Goal: Task Accomplishment & Management: Use online tool/utility

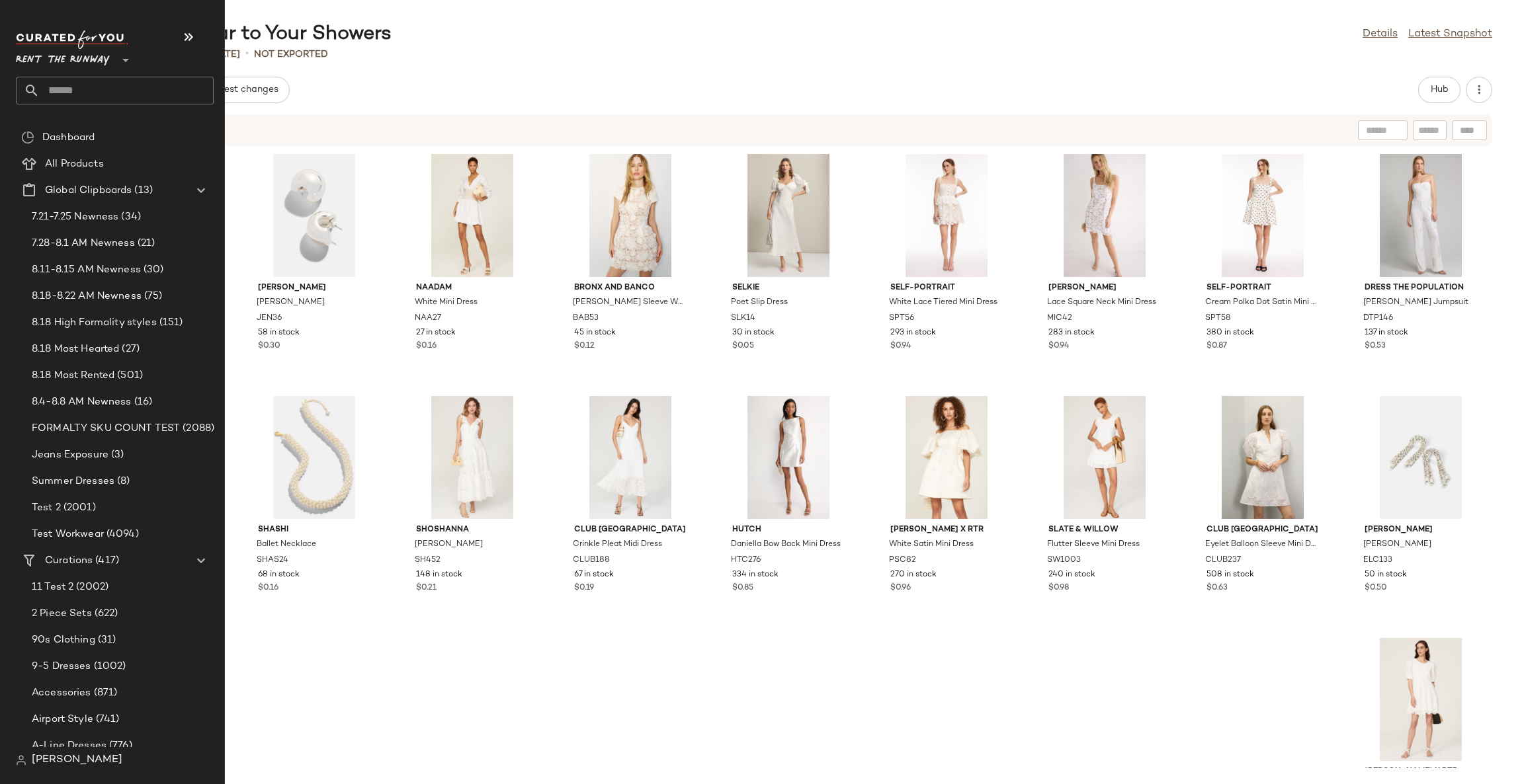
click at [106, 91] on input "text" at bounding box center [126, 91] width 174 height 28
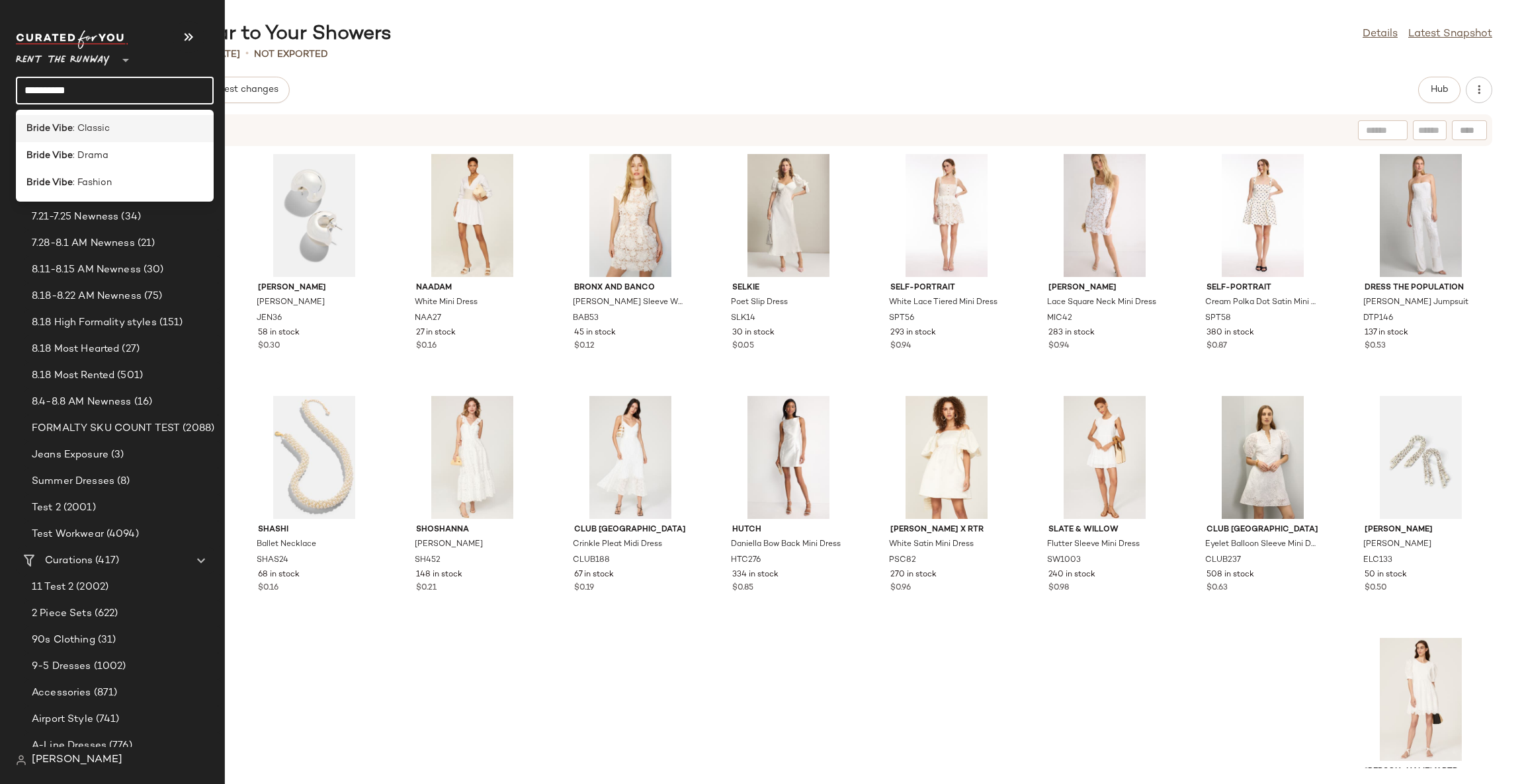
type input "**********"
click at [121, 121] on div "Bride Vibe : Classic" at bounding box center [114, 128] width 198 height 27
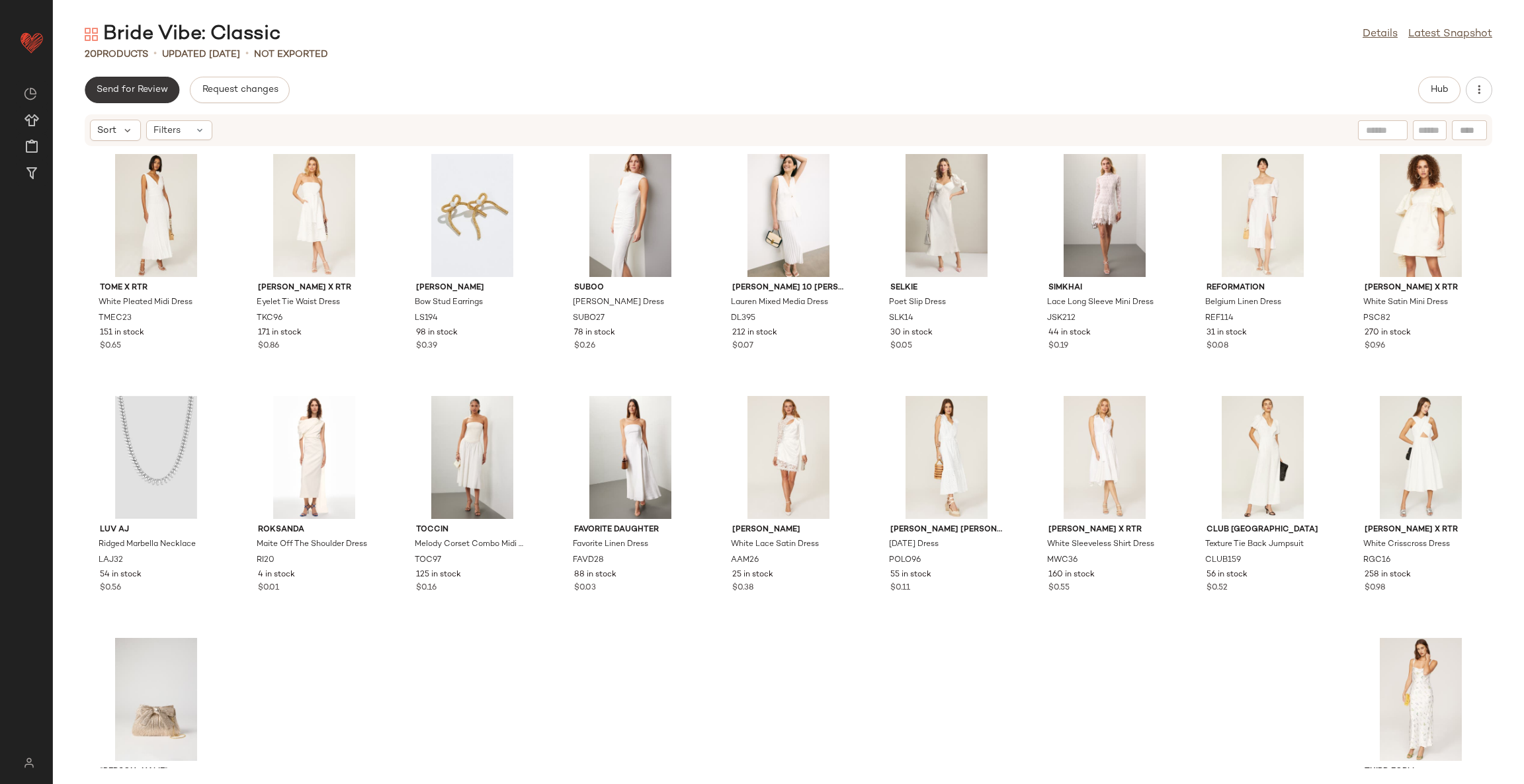
click at [137, 85] on span "Send for Review" at bounding box center [131, 90] width 72 height 11
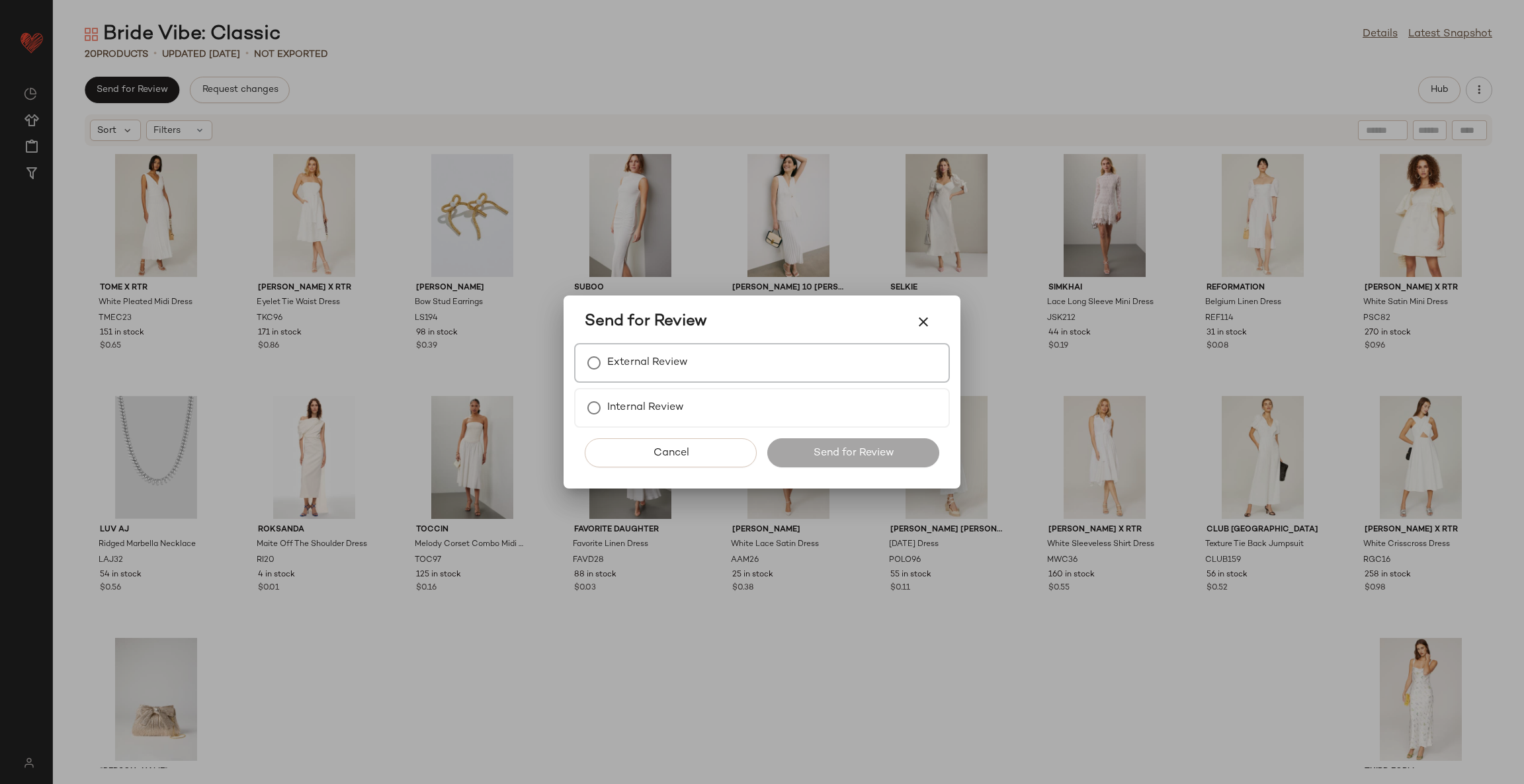
click at [649, 379] on div "External Review" at bounding box center [762, 363] width 376 height 40
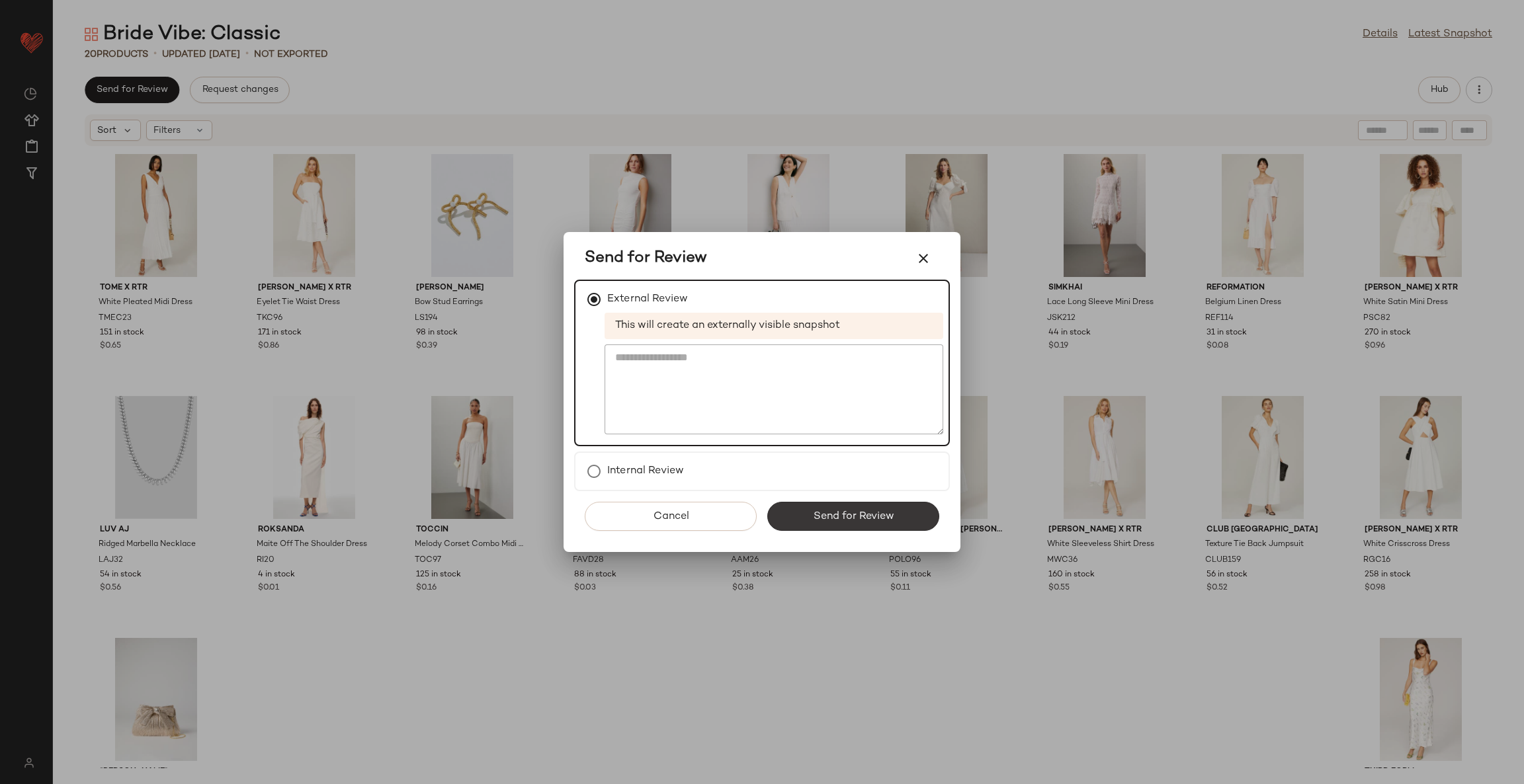
click at [842, 507] on button "Send for Review" at bounding box center [854, 517] width 172 height 29
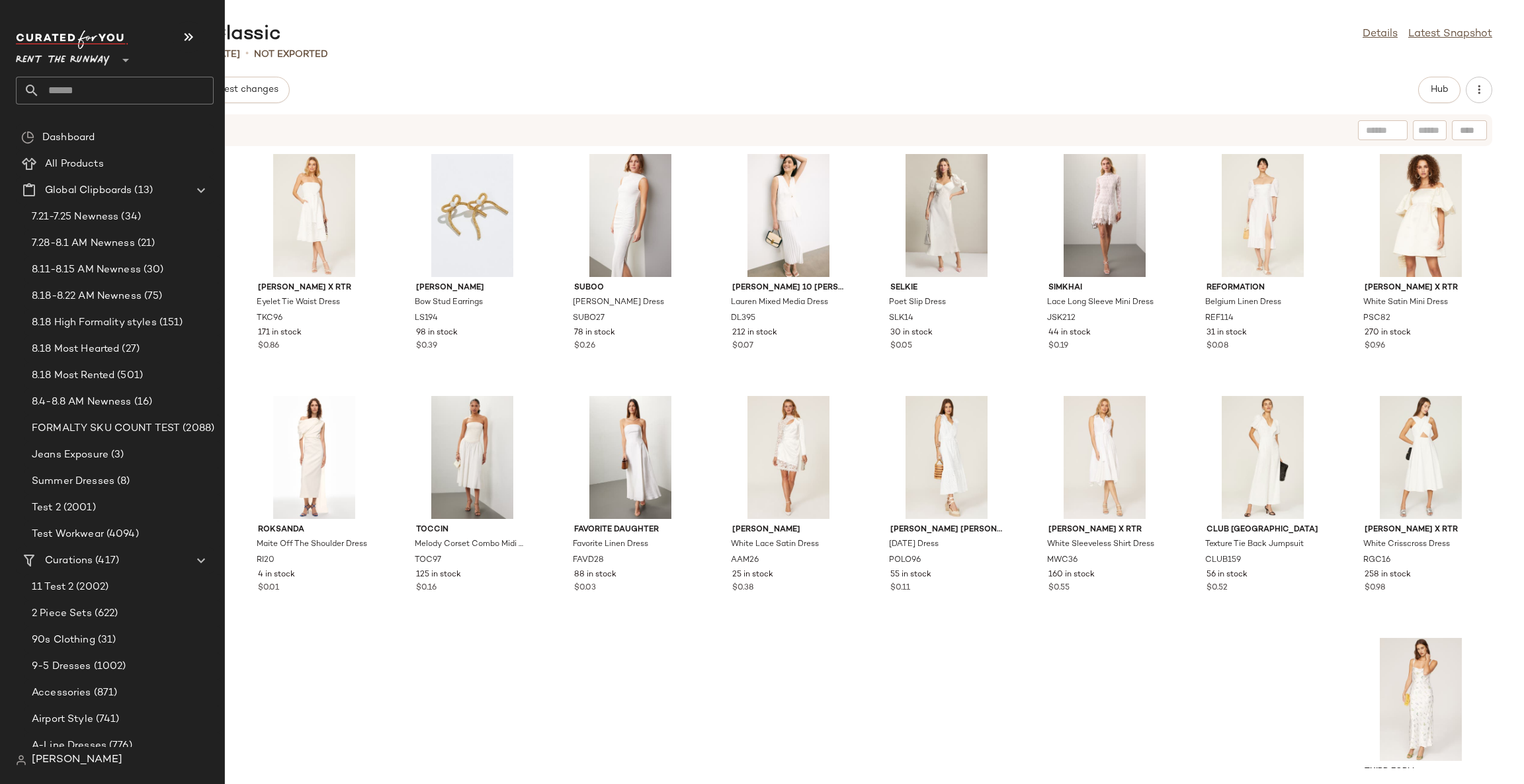
click at [111, 68] on div "Rent the Runway **" at bounding box center [114, 68] width 198 height 74
click at [111, 79] on input "text" at bounding box center [126, 91] width 174 height 28
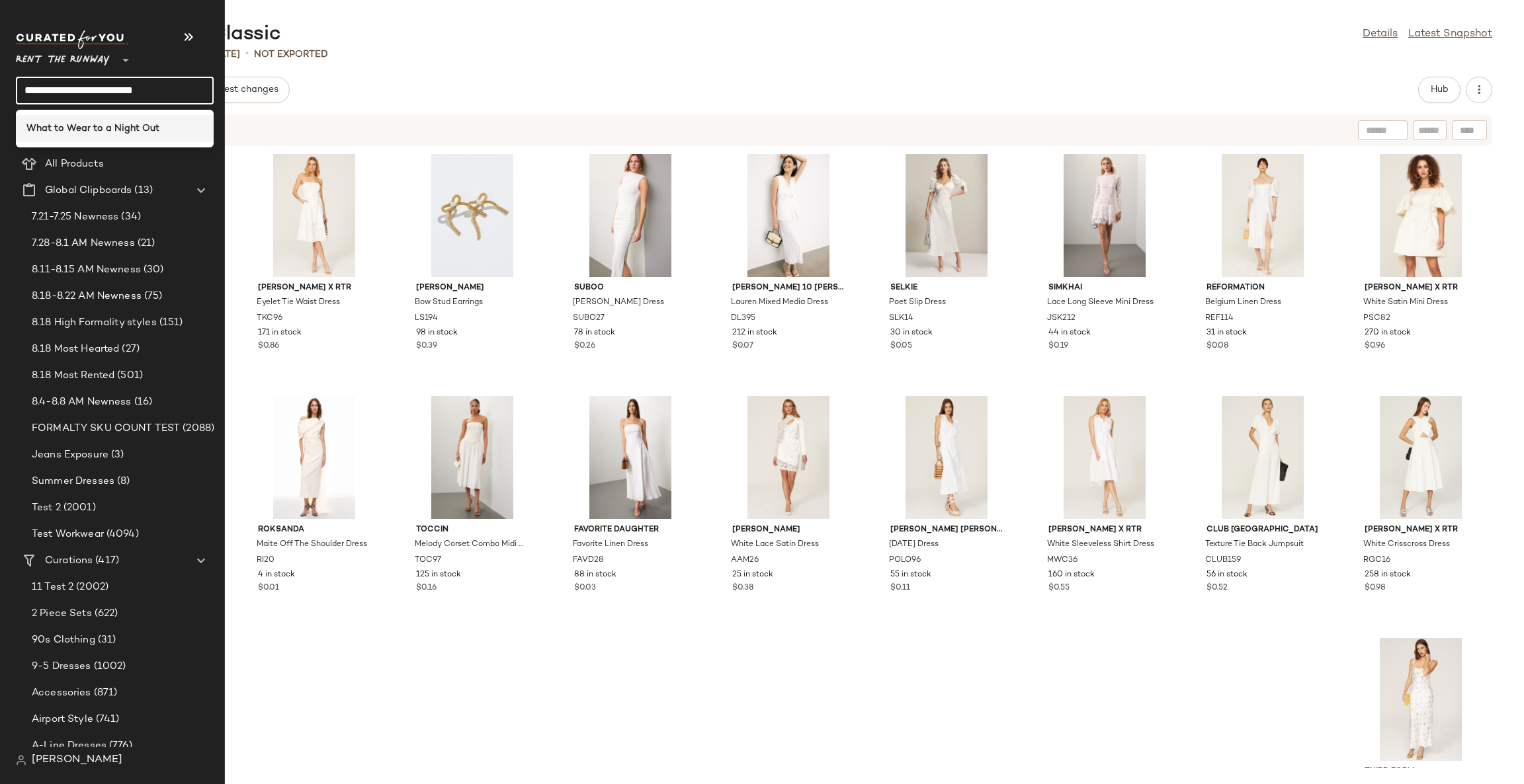
type input "**********"
click at [122, 119] on div "What to Wear to a Night Out" at bounding box center [114, 128] width 198 height 27
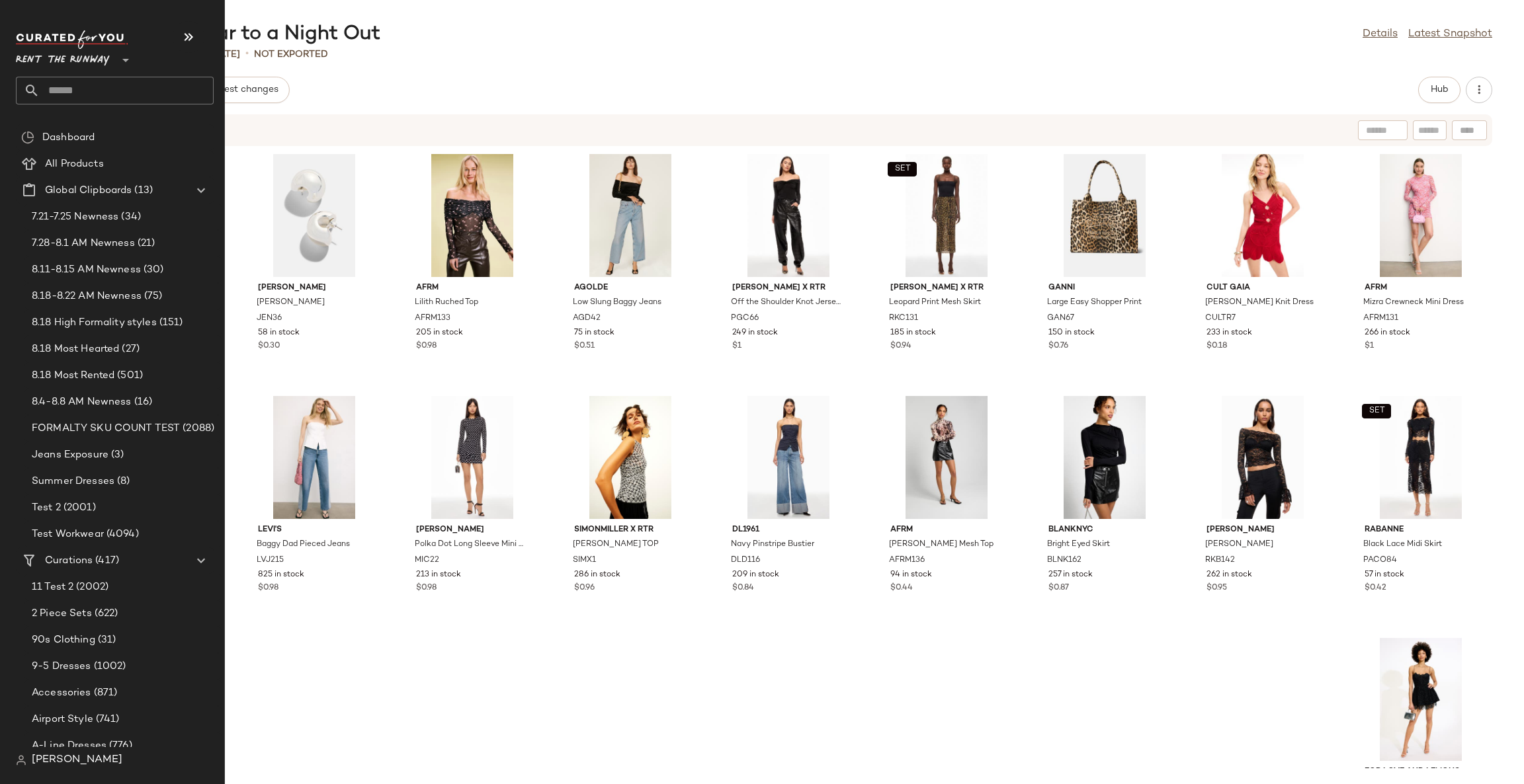
click at [111, 96] on input "text" at bounding box center [126, 91] width 174 height 28
click at [50, 89] on input "text" at bounding box center [126, 91] width 174 height 28
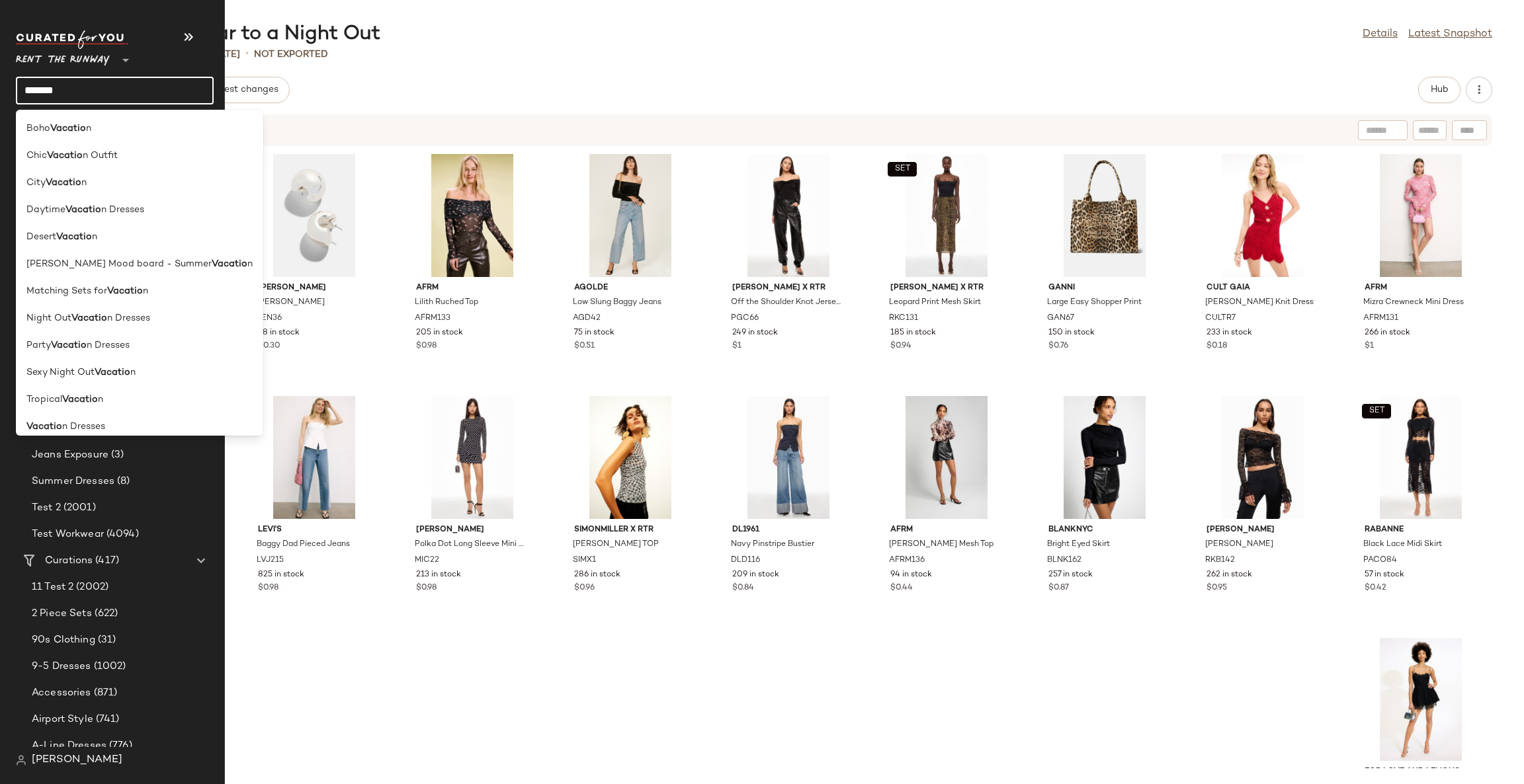
type input "********"
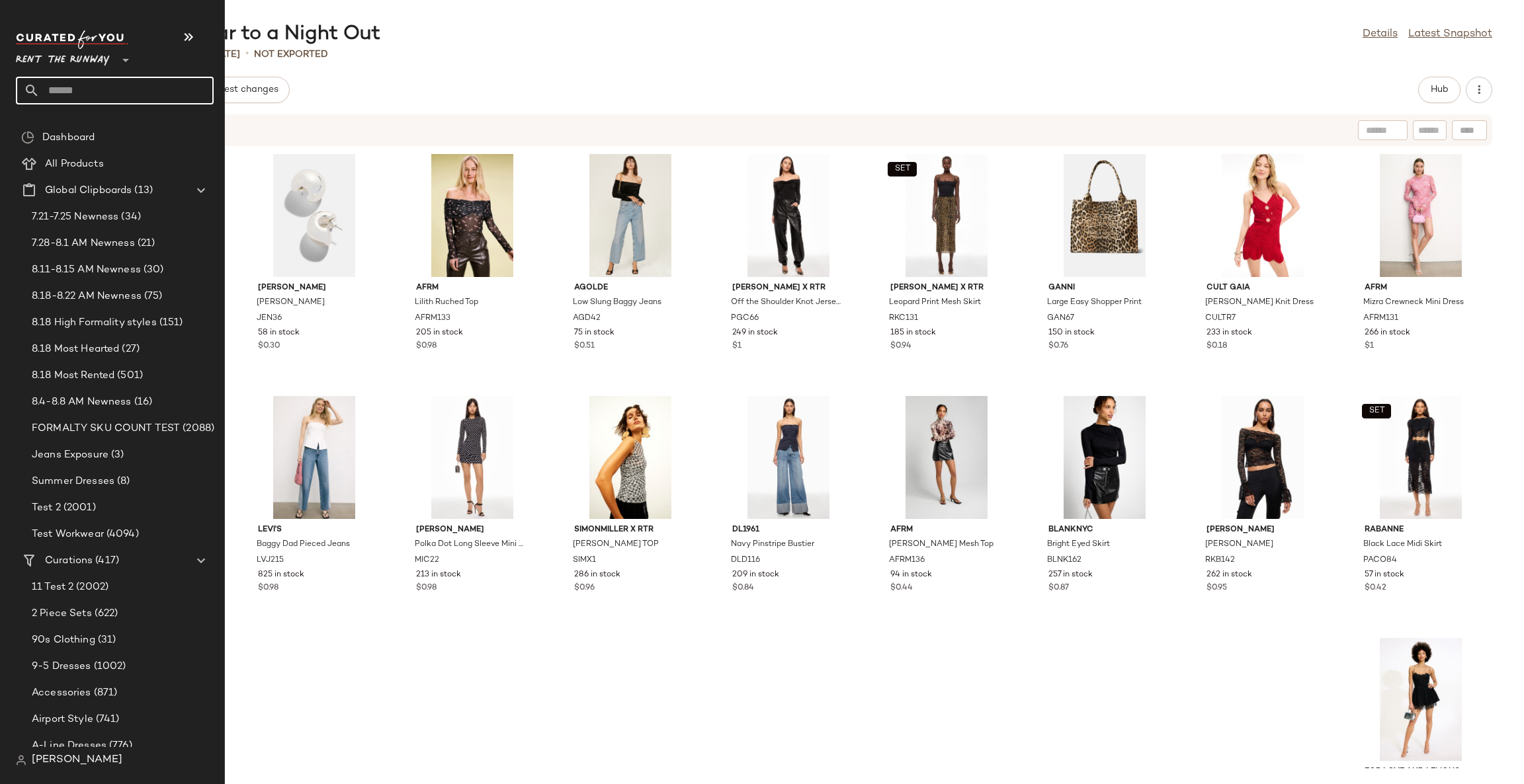
click at [109, 85] on input "text" at bounding box center [126, 91] width 174 height 28
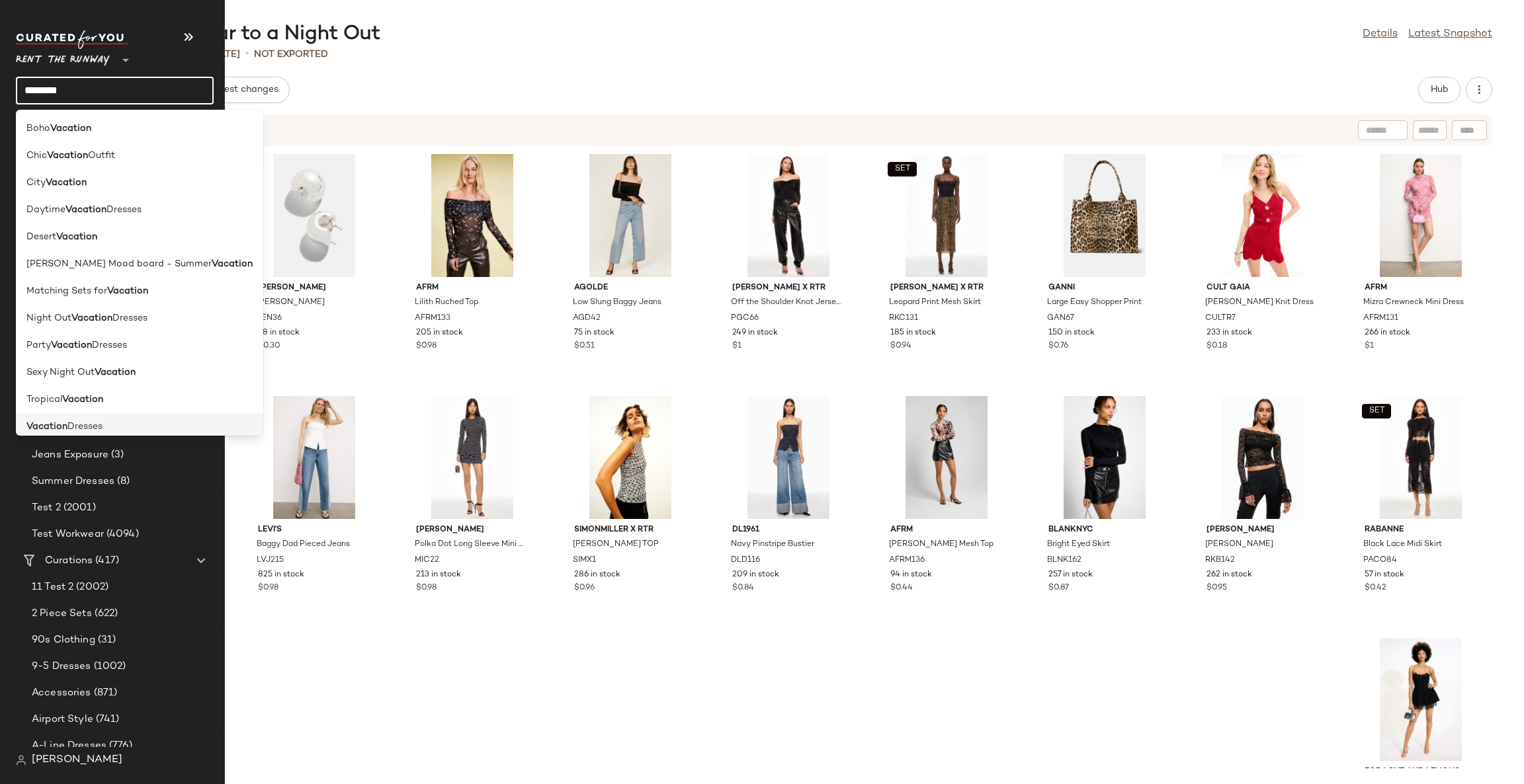
type input "********"
click at [87, 424] on span "Dresses" at bounding box center [85, 427] width 35 height 14
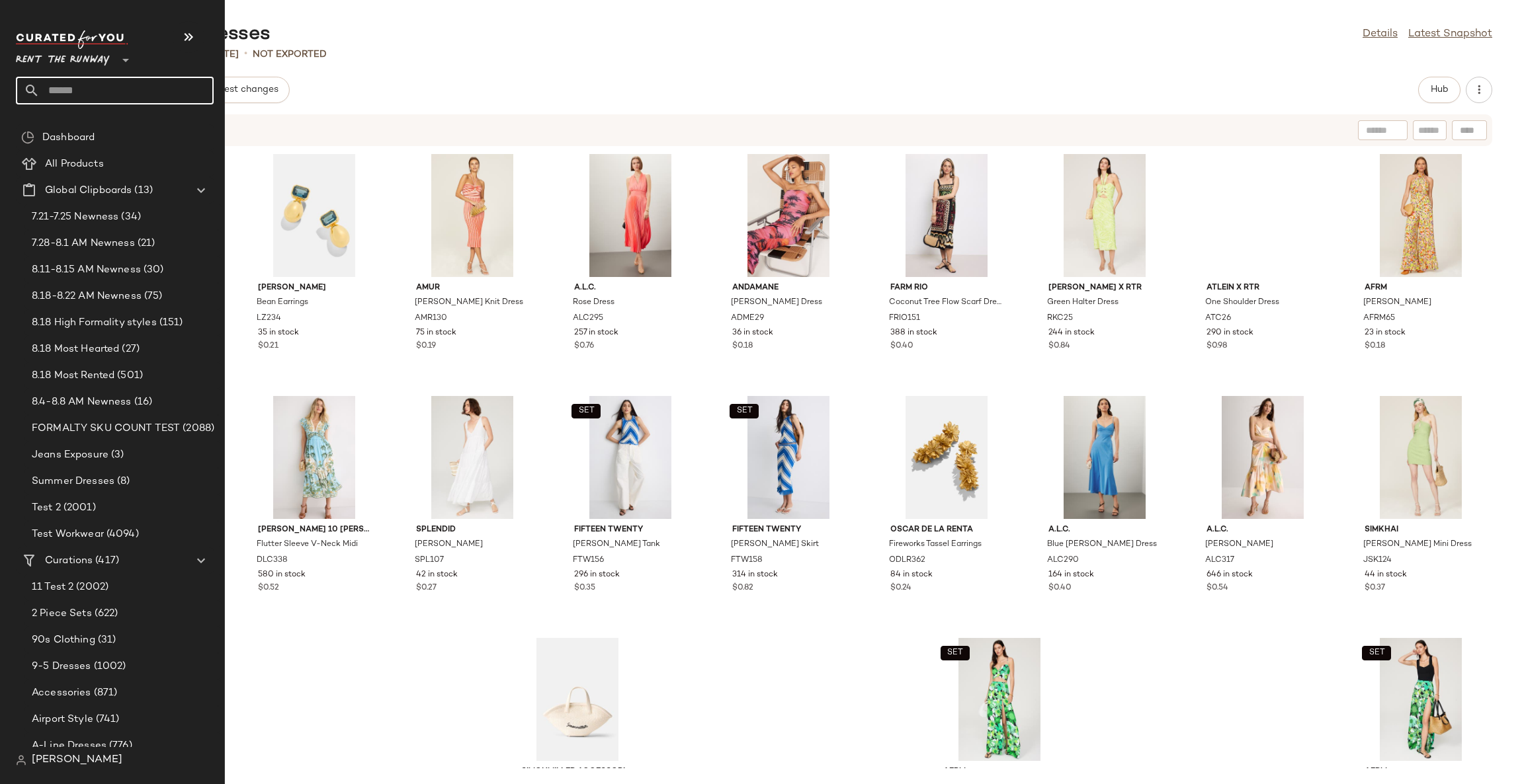
click at [132, 85] on input "text" at bounding box center [126, 91] width 174 height 28
type input "******"
click at [109, 119] on div "Gradua tion Dresses" at bounding box center [114, 128] width 198 height 27
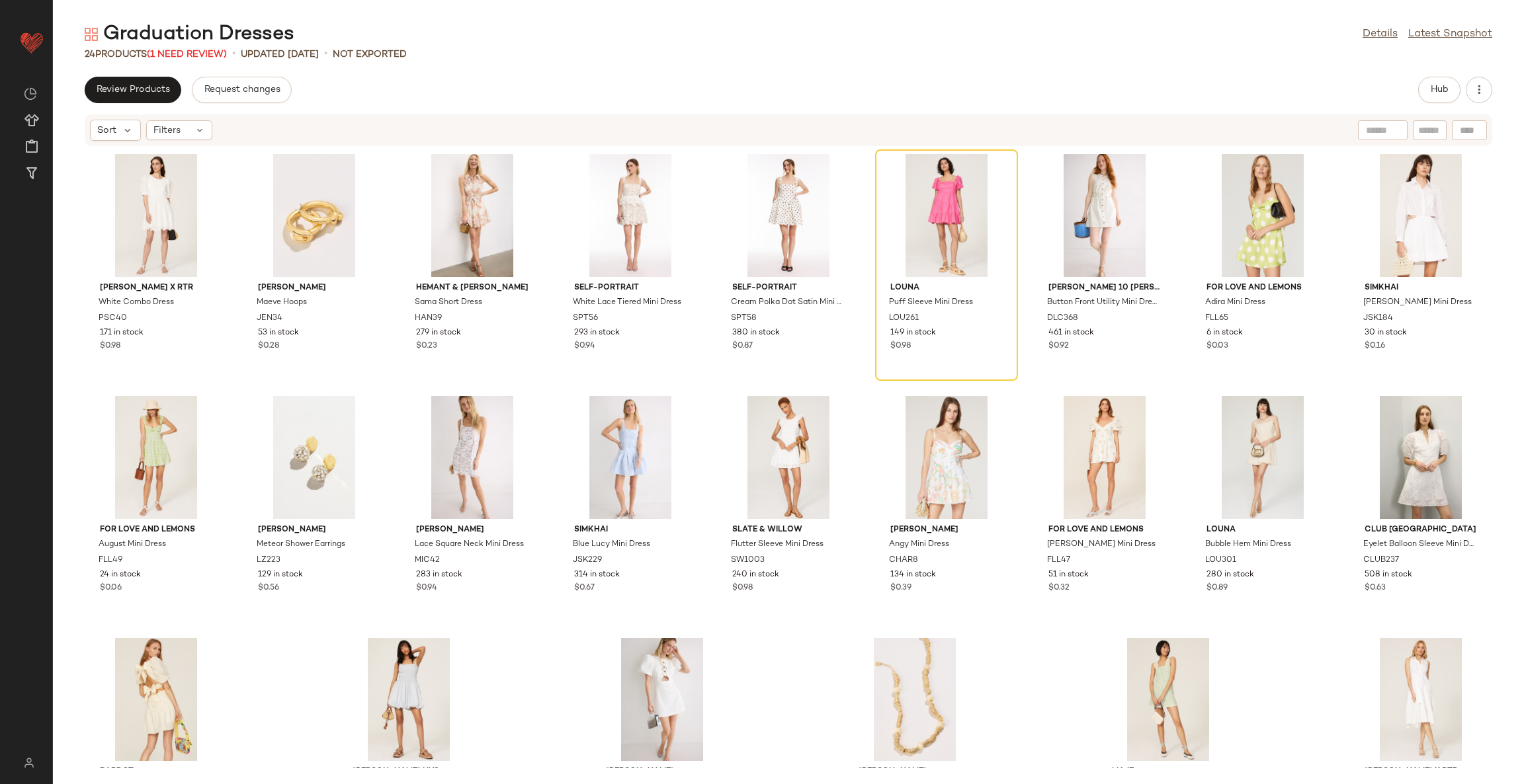
click at [1456, 77] on div "Hub" at bounding box center [1439, 90] width 42 height 26
click at [1435, 91] on span "Hub" at bounding box center [1439, 90] width 18 height 11
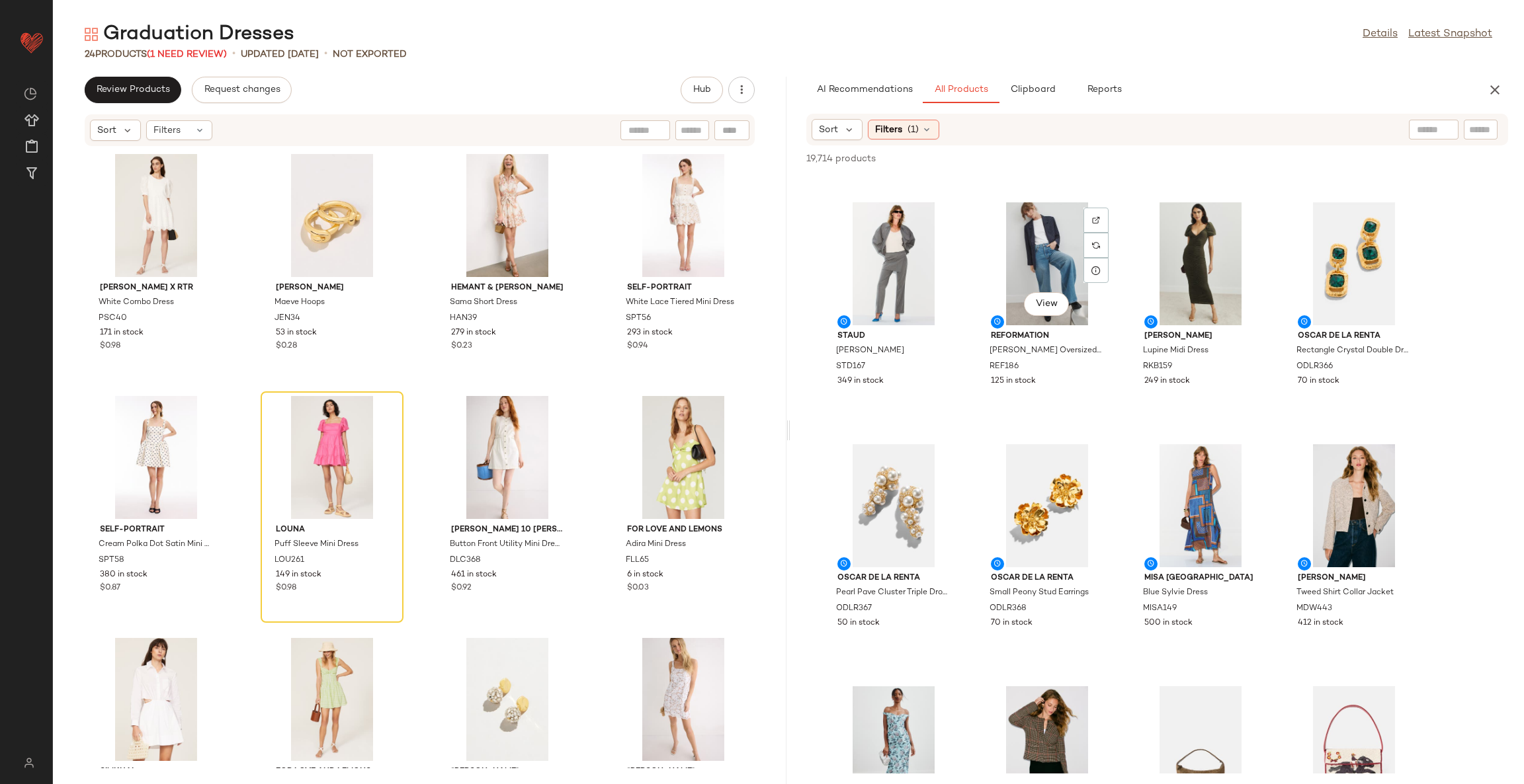
scroll to position [464, 0]
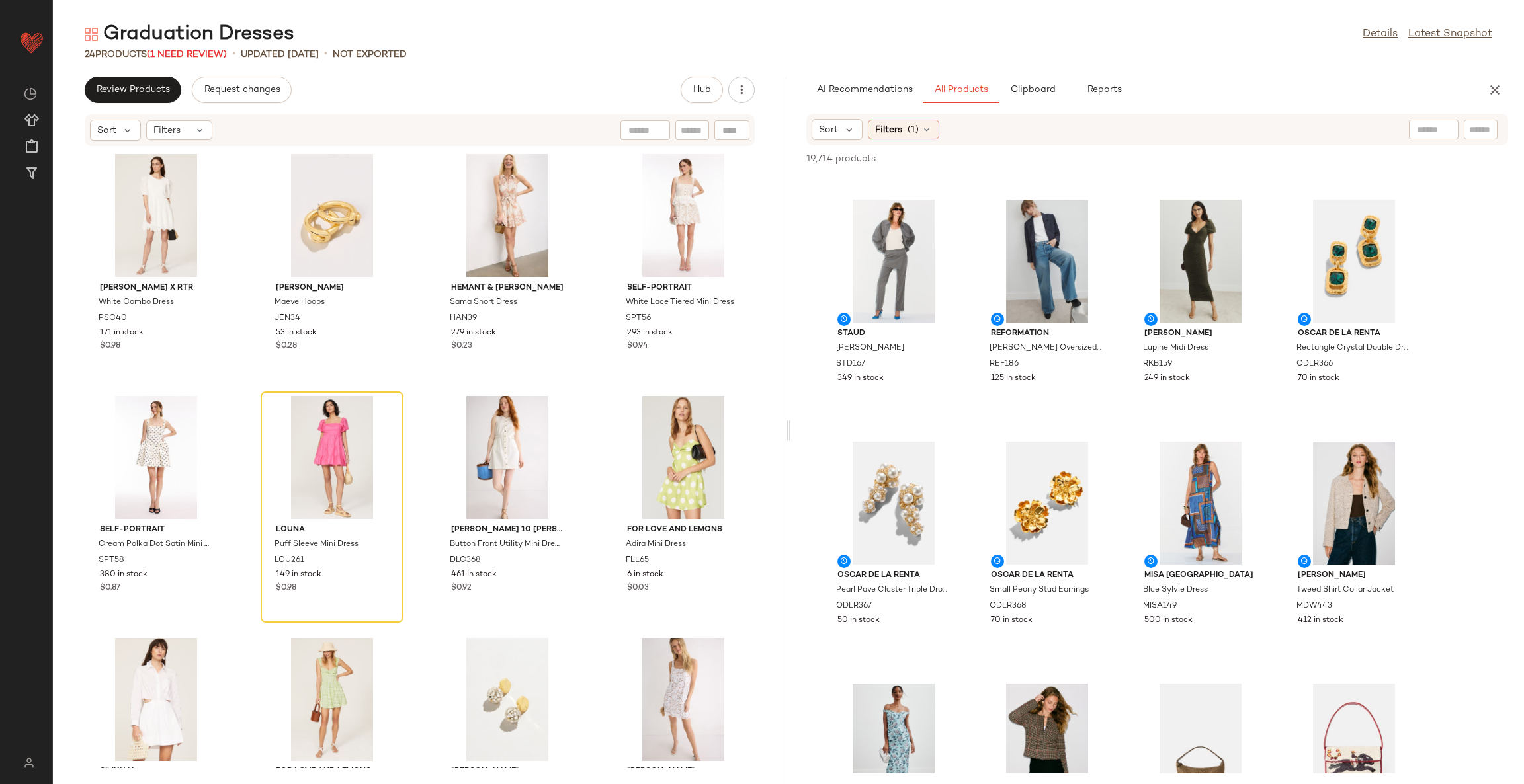
click at [1495, 122] on div at bounding box center [1481, 129] width 34 height 20
type input "*****"
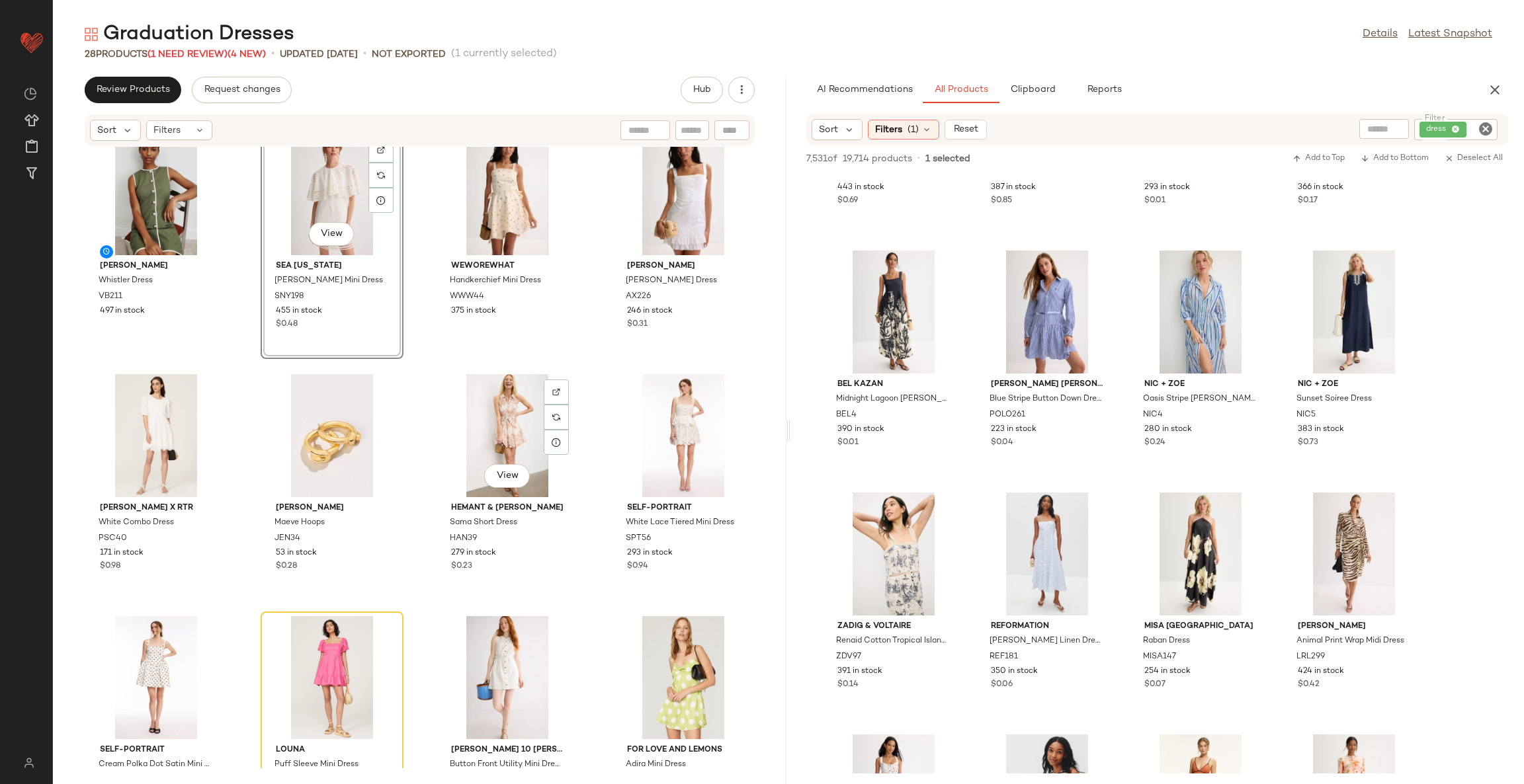
scroll to position [0, 0]
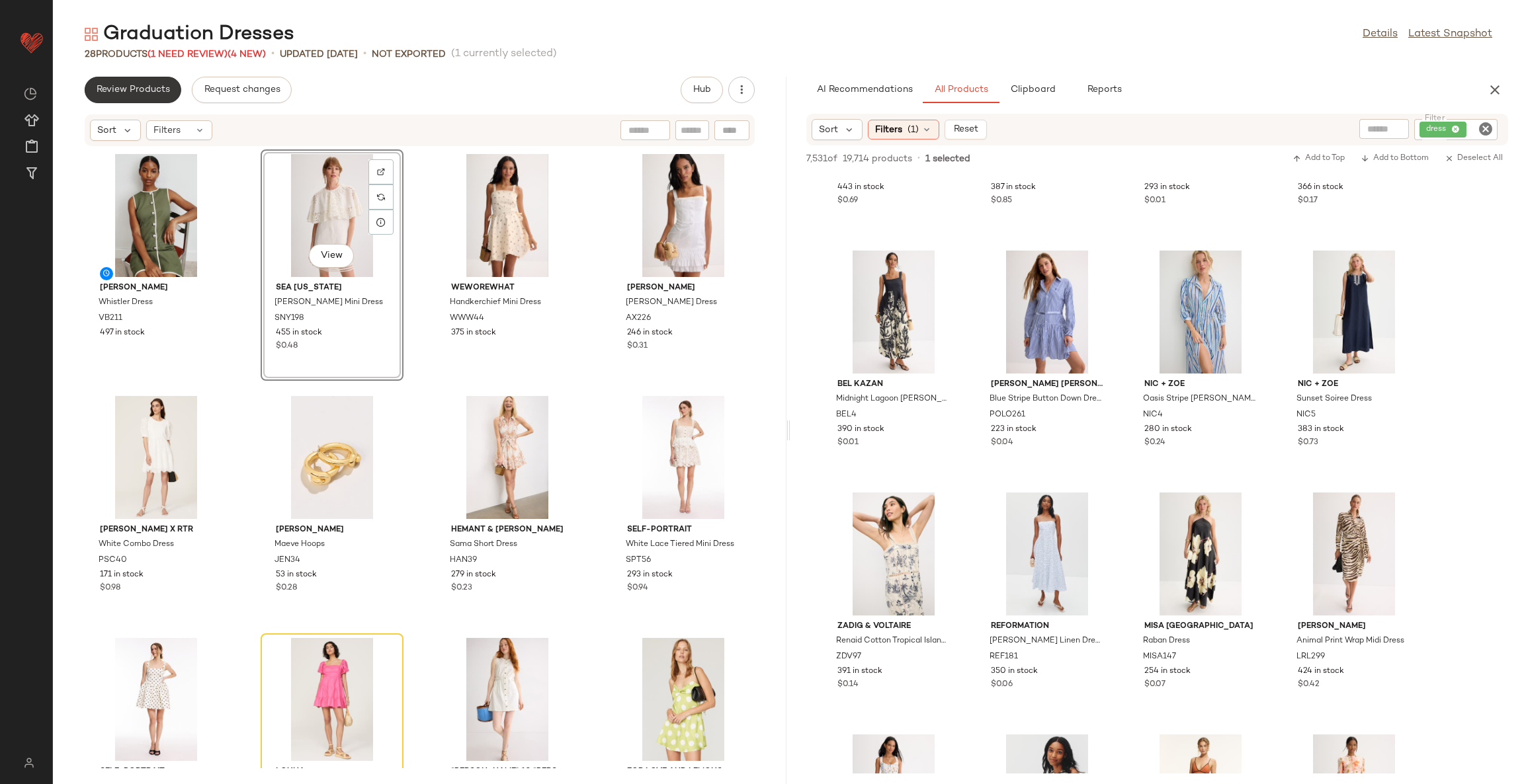
click at [124, 81] on button "Review Products" at bounding box center [133, 90] width 96 height 26
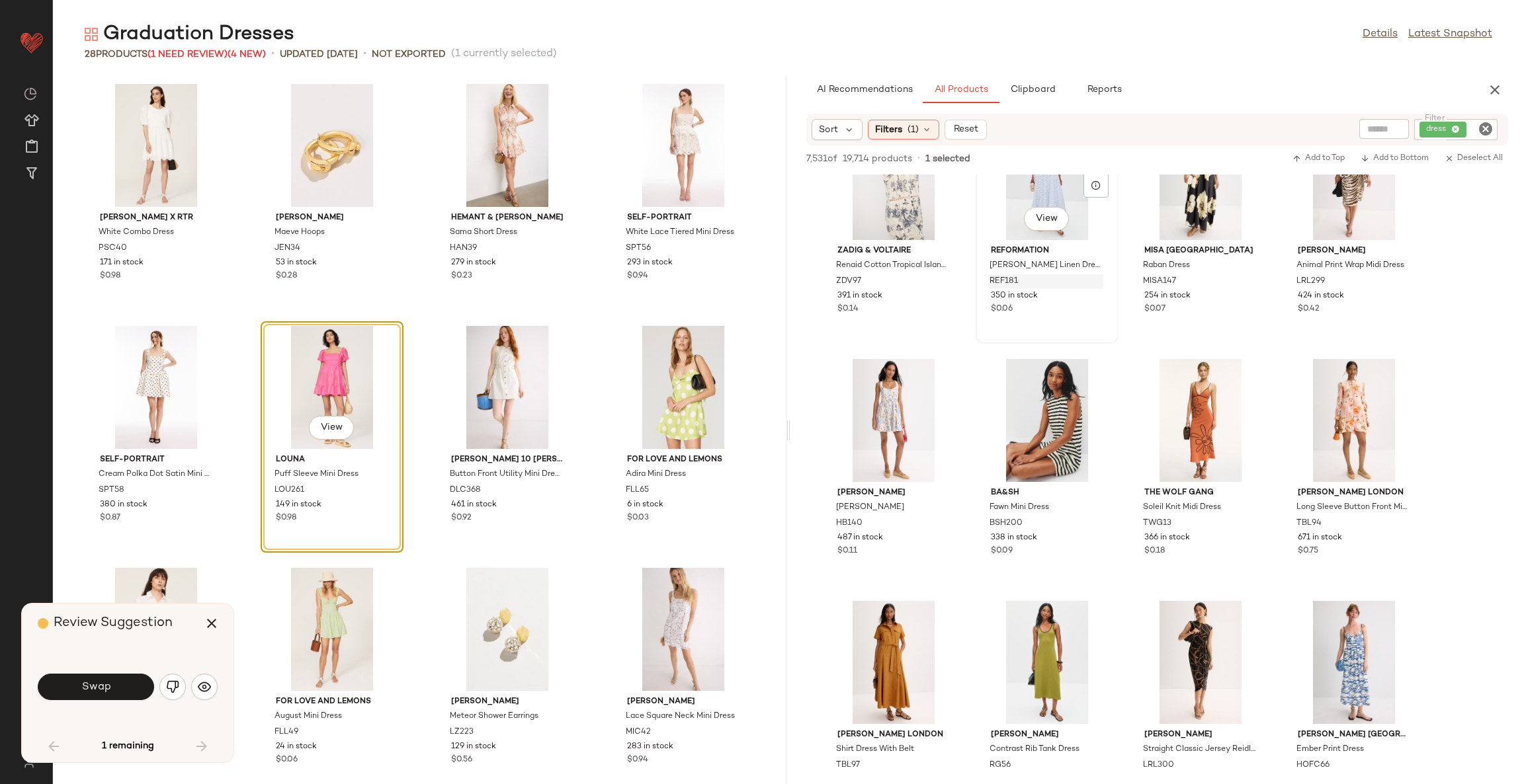
scroll to position [3472, 0]
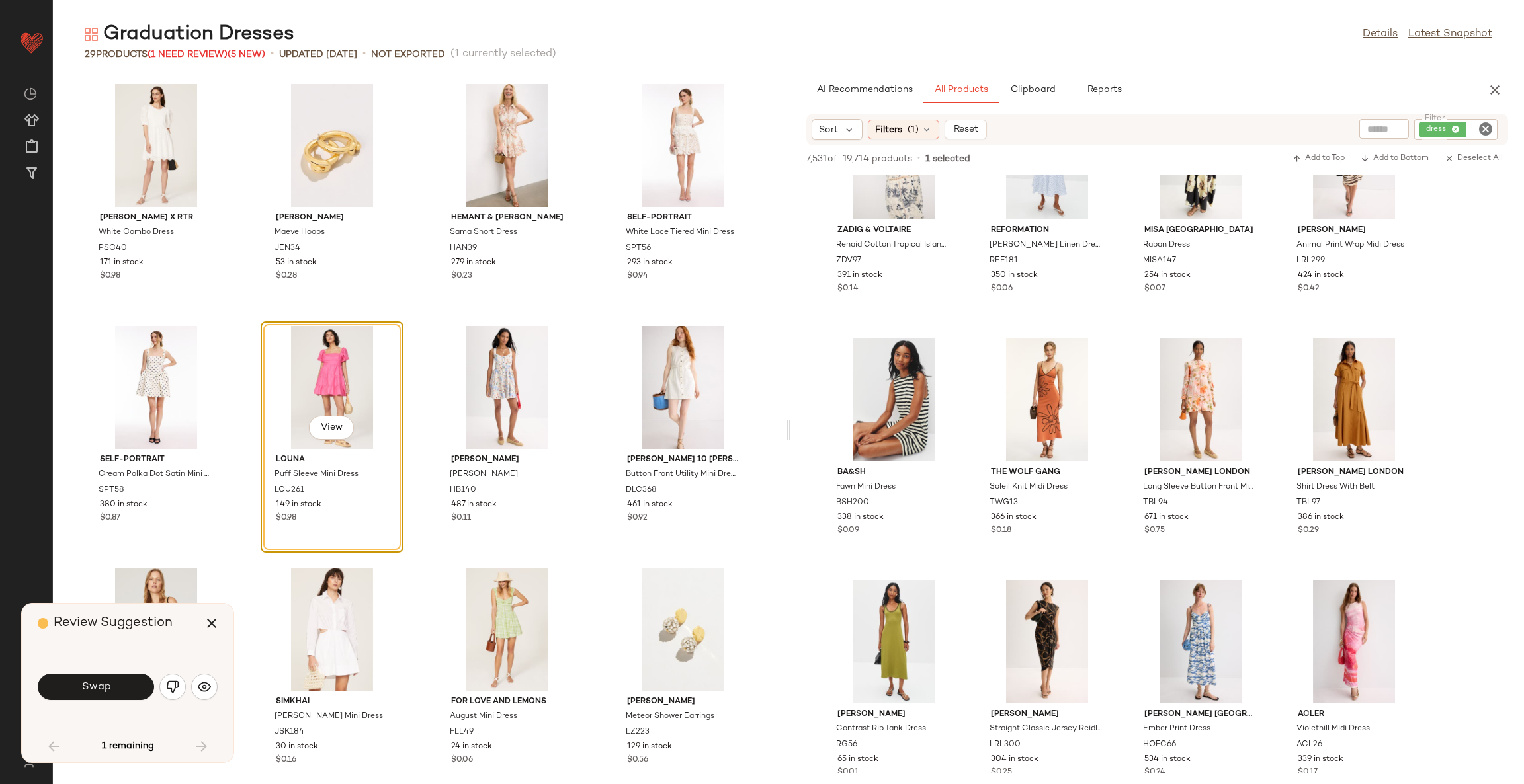
drag, startPoint x: 288, startPoint y: 355, endPoint x: 287, endPoint y: 388, distance: 33.0
click at [287, 388] on div "View" at bounding box center [332, 388] width 134 height 123
click at [198, 687] on img "button" at bounding box center [204, 688] width 14 height 14
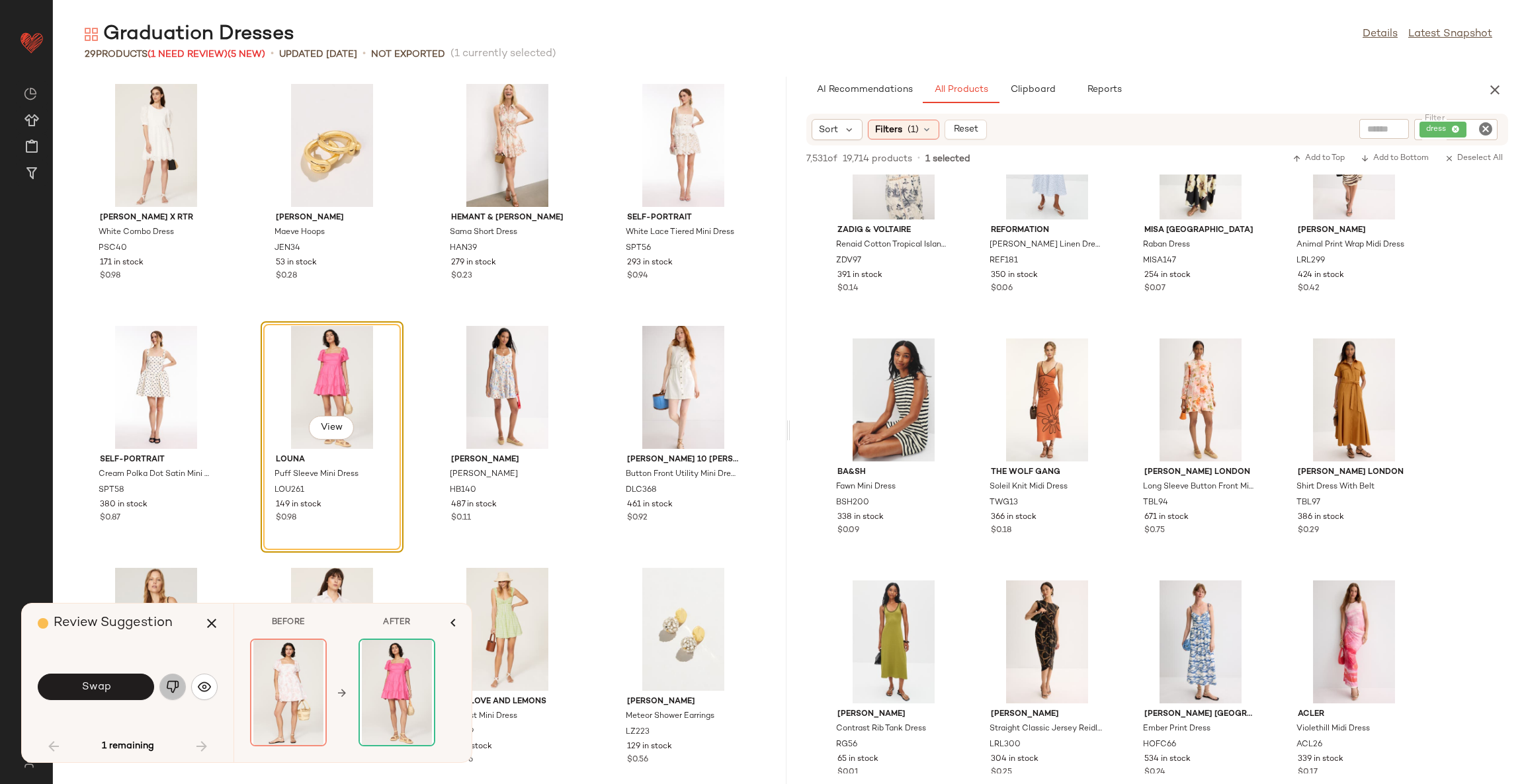
click at [173, 686] on img "button" at bounding box center [173, 688] width 14 height 14
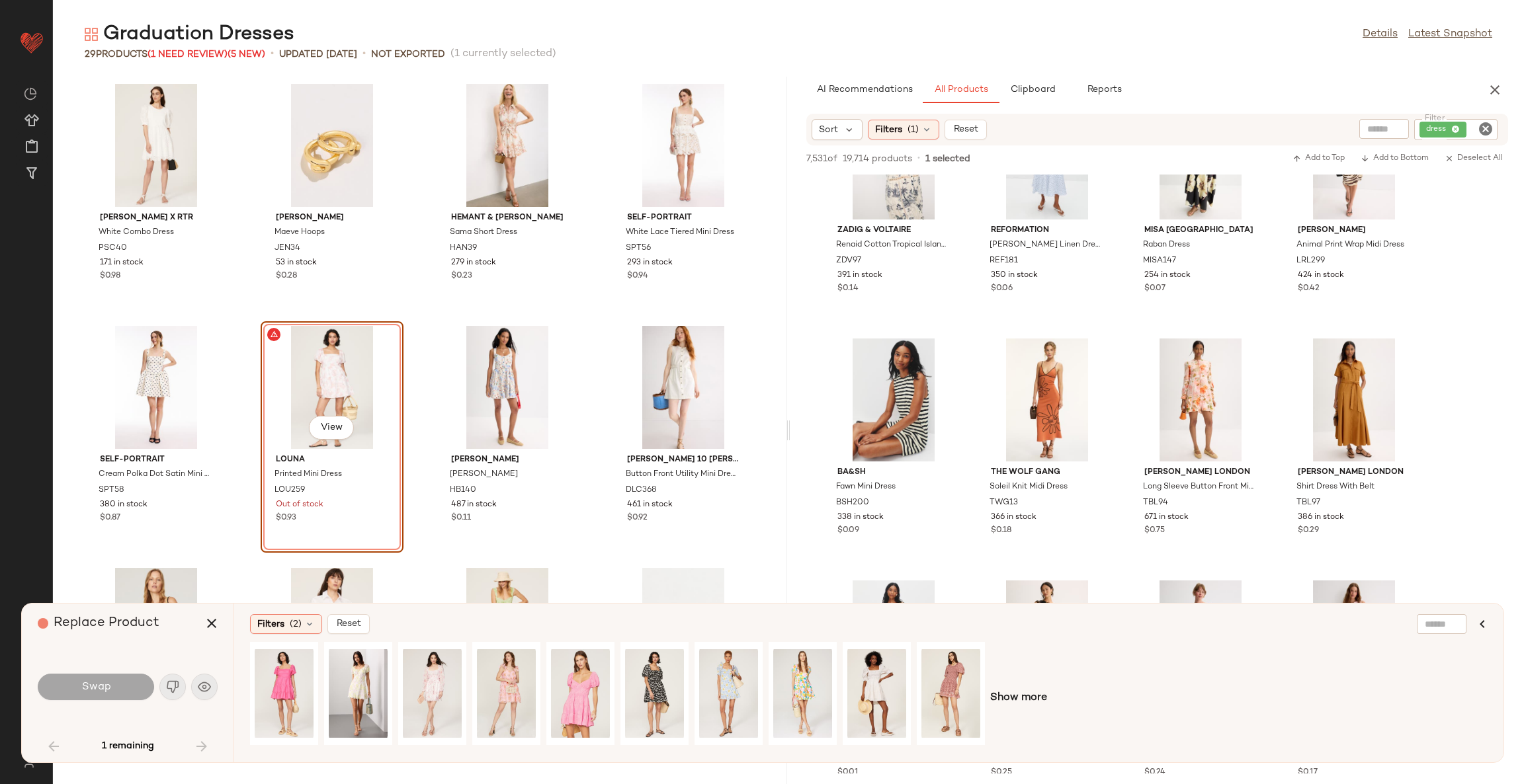
drag, startPoint x: 331, startPoint y: 353, endPoint x: 313, endPoint y: 397, distance: 47.5
click at [313, 397] on div "View" at bounding box center [332, 388] width 134 height 123
click at [348, 382] on div "View" at bounding box center [332, 388] width 134 height 123
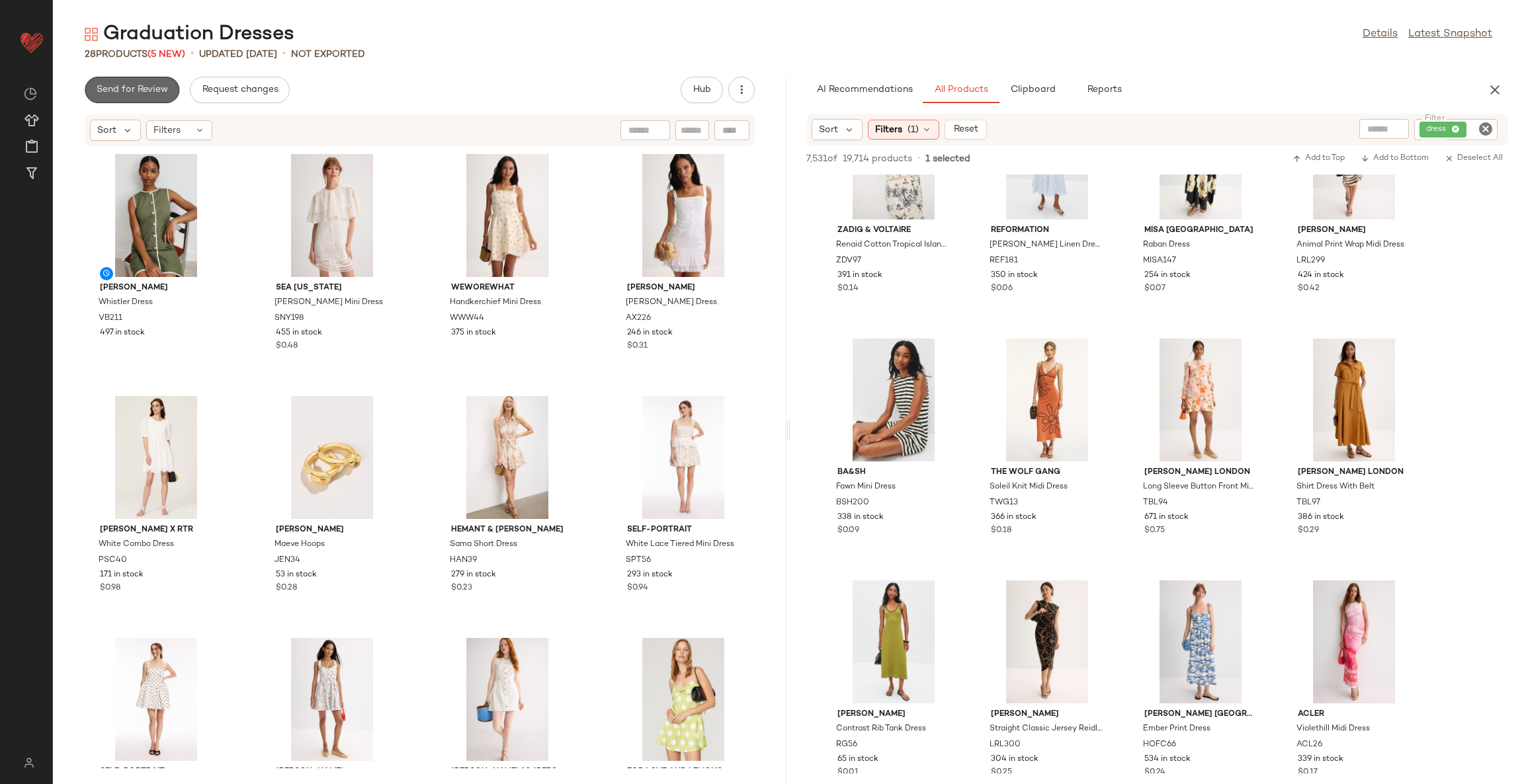
click at [152, 85] on span "Send for Review" at bounding box center [131, 90] width 72 height 11
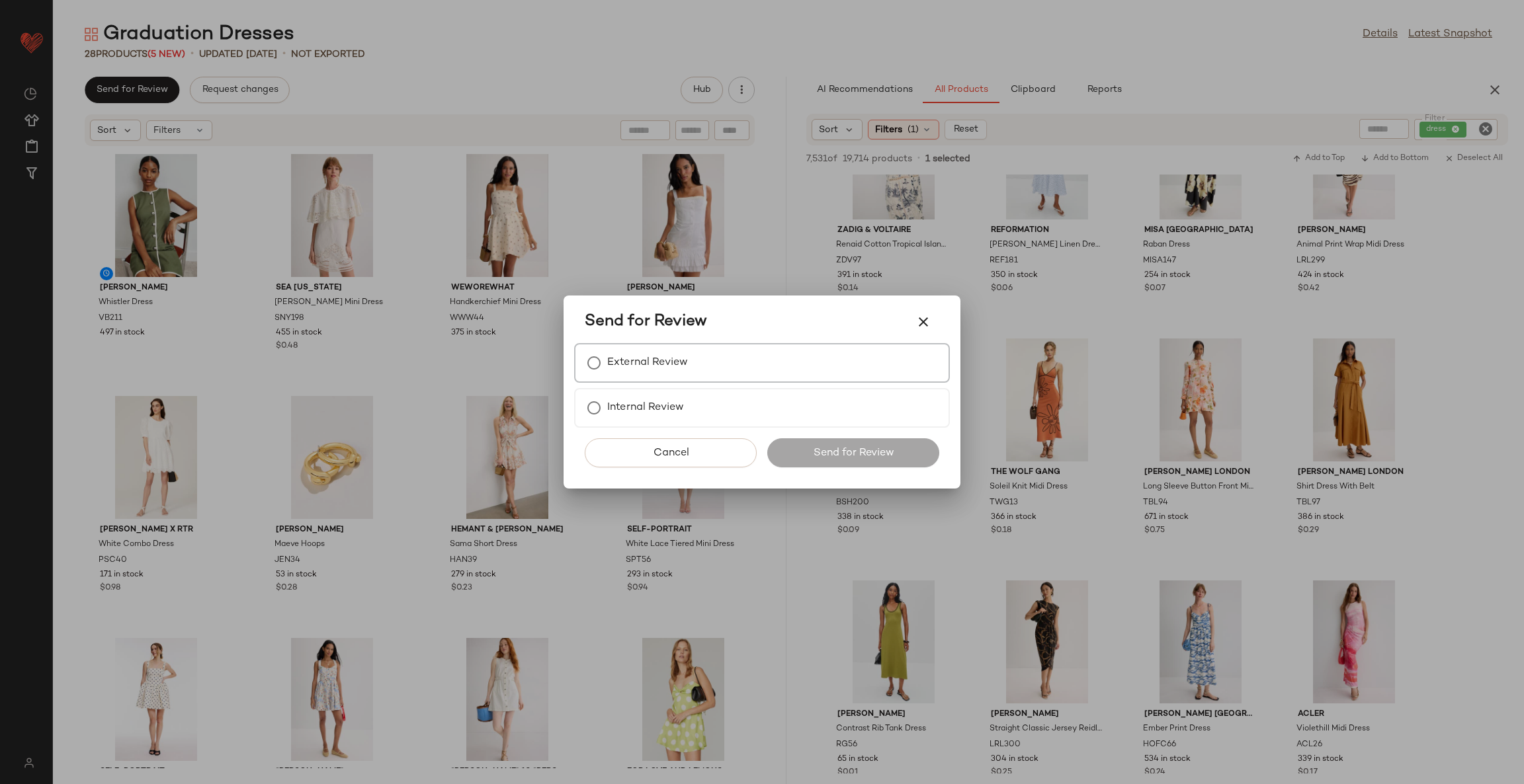
click at [703, 357] on div "External Review" at bounding box center [762, 363] width 376 height 40
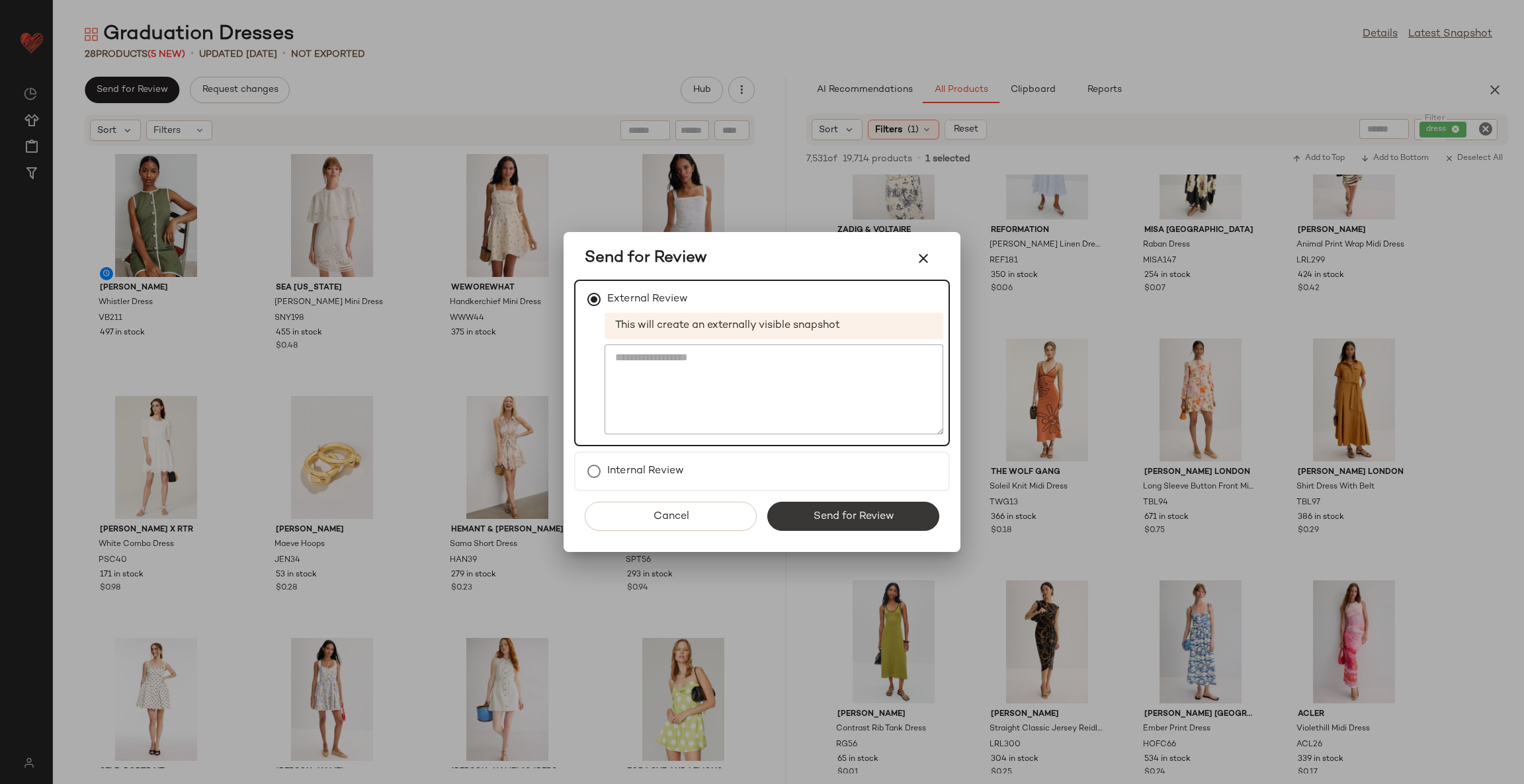
click at [866, 510] on span "Send for Review" at bounding box center [853, 516] width 81 height 13
